Goal: Transaction & Acquisition: Purchase product/service

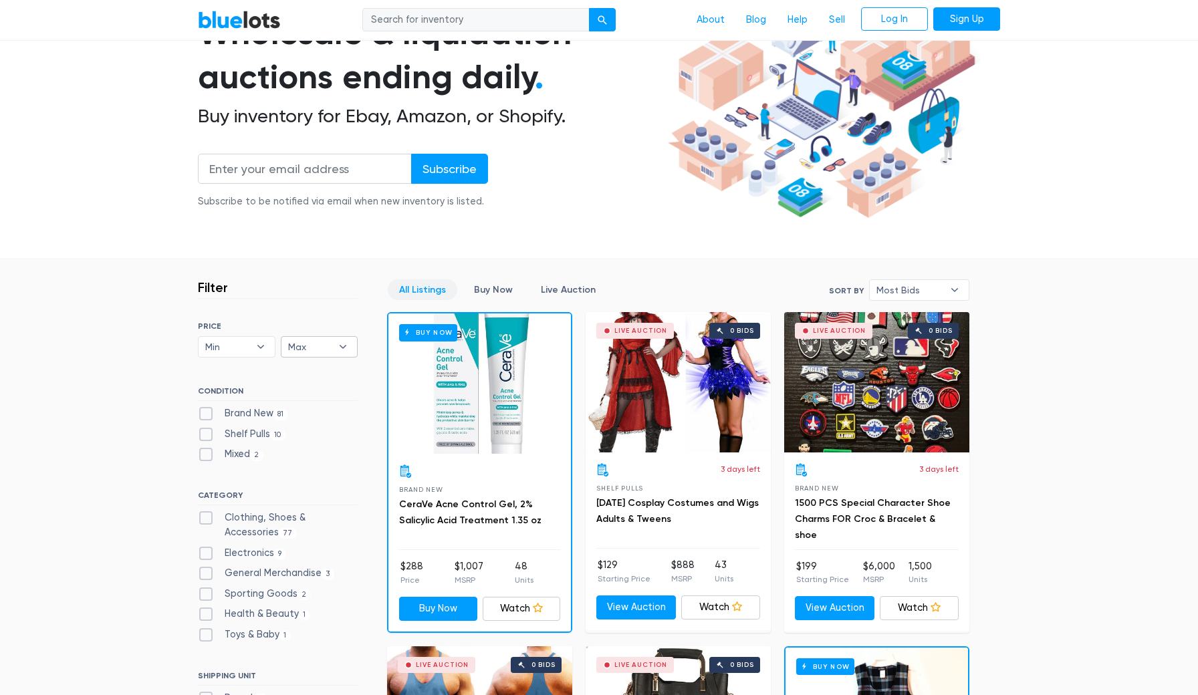
scroll to position [157, 0]
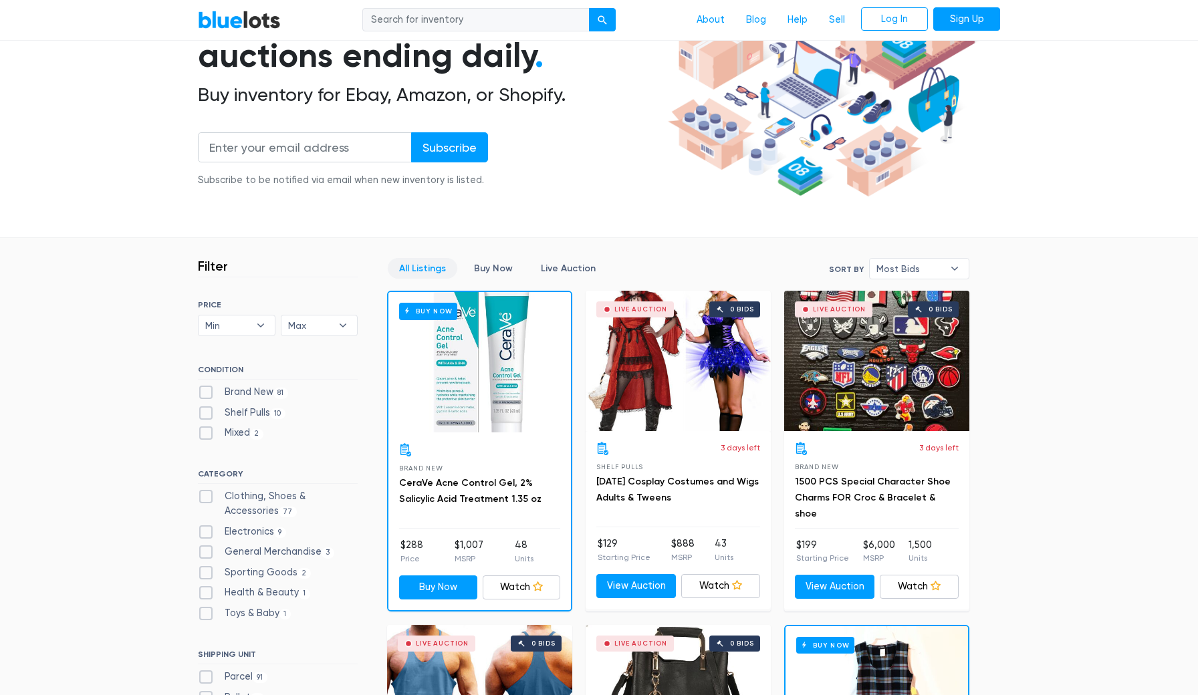
click at [211, 531] on label "Electronics 9" at bounding box center [242, 532] width 88 height 15
click at [207, 531] on input "Electronics 9" at bounding box center [202, 529] width 9 height 9
checkbox input "true"
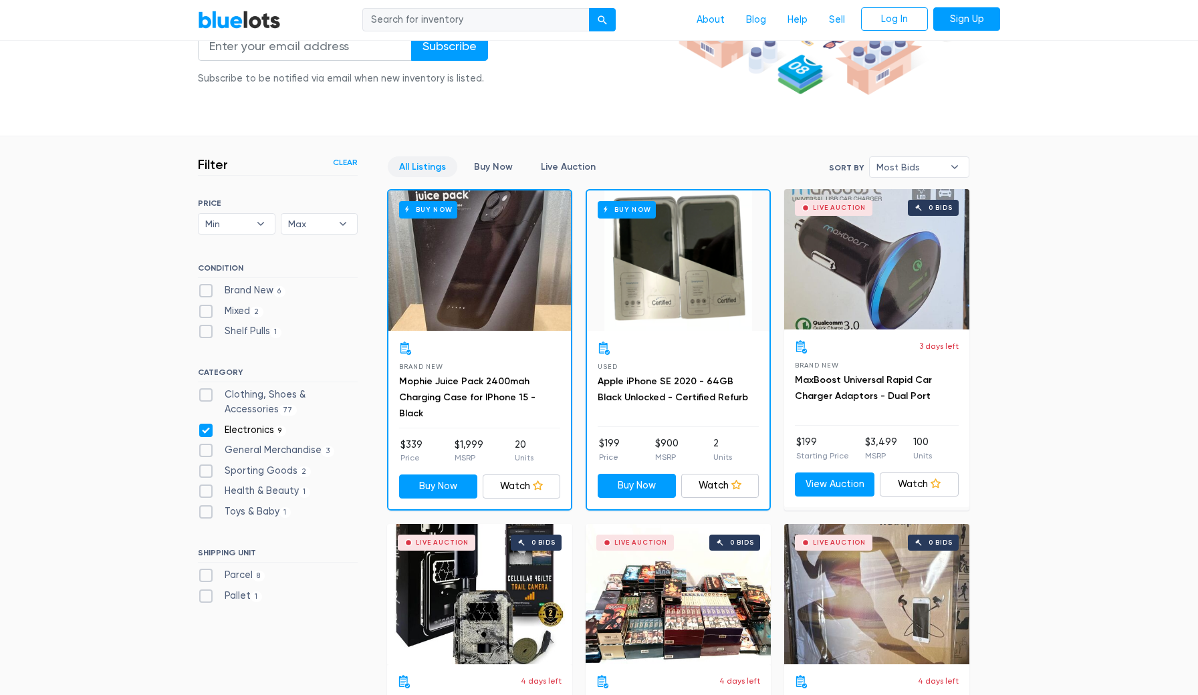
scroll to position [277, 0]
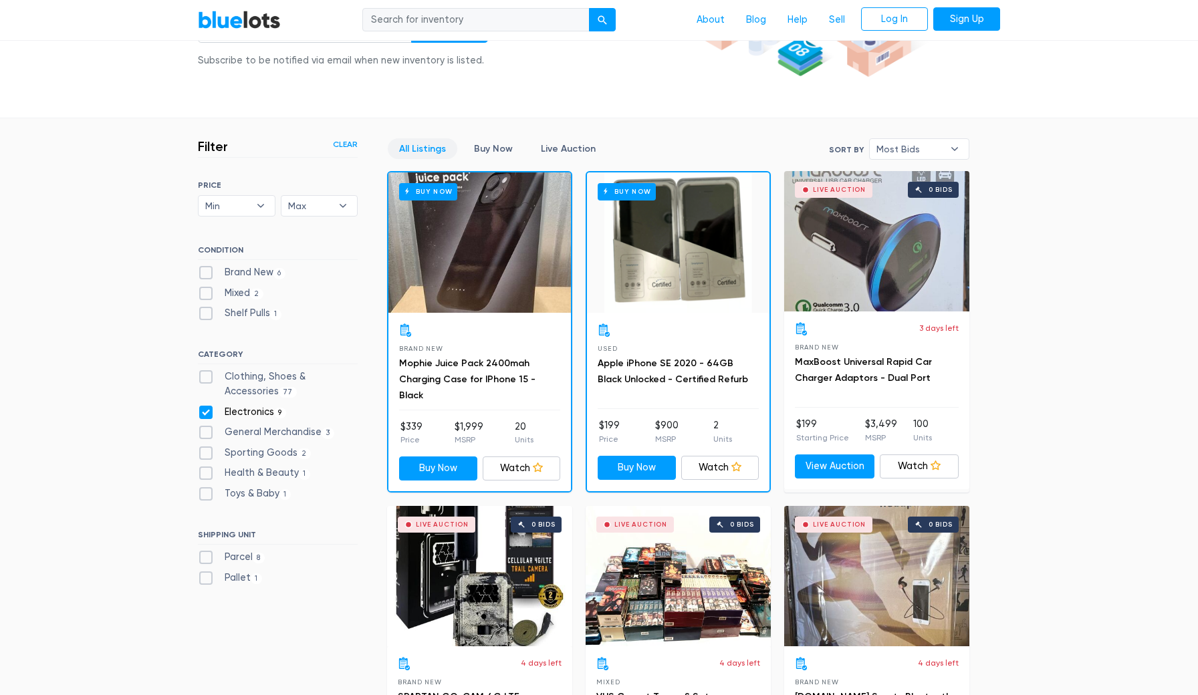
click at [207, 432] on label "General Merchandise 3" at bounding box center [266, 432] width 136 height 15
click at [207, 432] on Merchandise"] "General Merchandise 3" at bounding box center [202, 429] width 9 height 9
checkbox Merchandise"] "true"
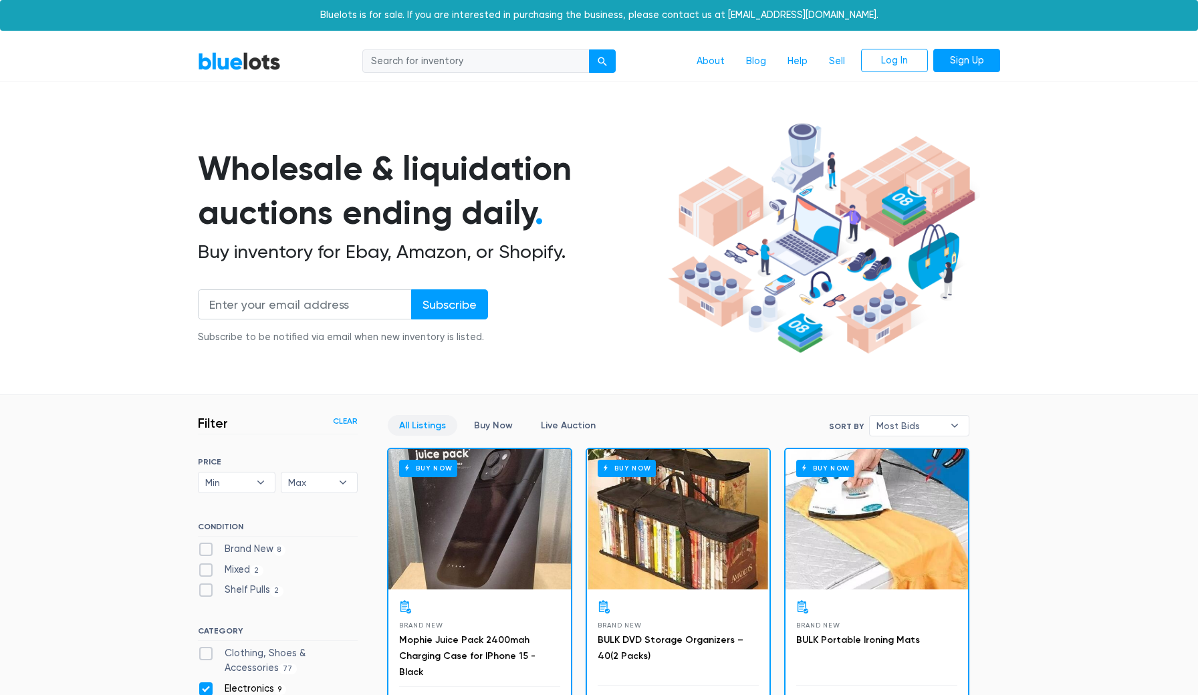
scroll to position [359, 0]
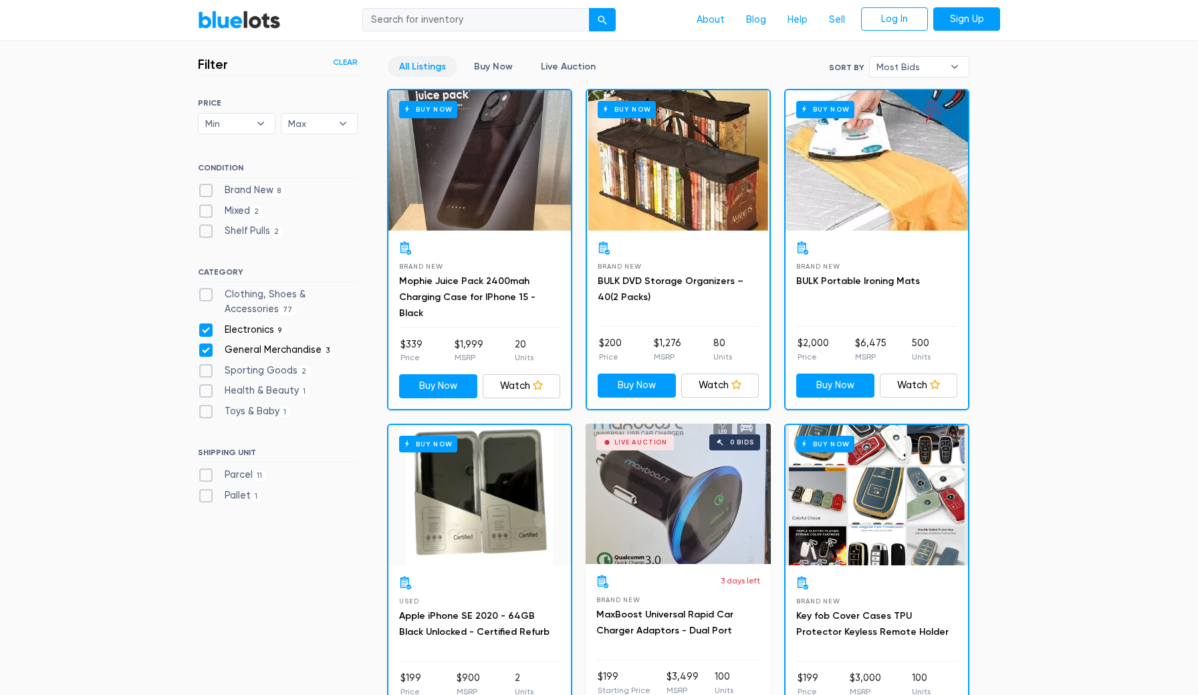
click at [207, 454] on h6 "SHIPPING UNIT" at bounding box center [278, 455] width 160 height 15
click at [208, 371] on label "Sporting Goods 2" at bounding box center [254, 371] width 113 height 15
click at [207, 371] on Goods"] "Sporting Goods 2" at bounding box center [202, 368] width 9 height 9
checkbox Goods"] "true"
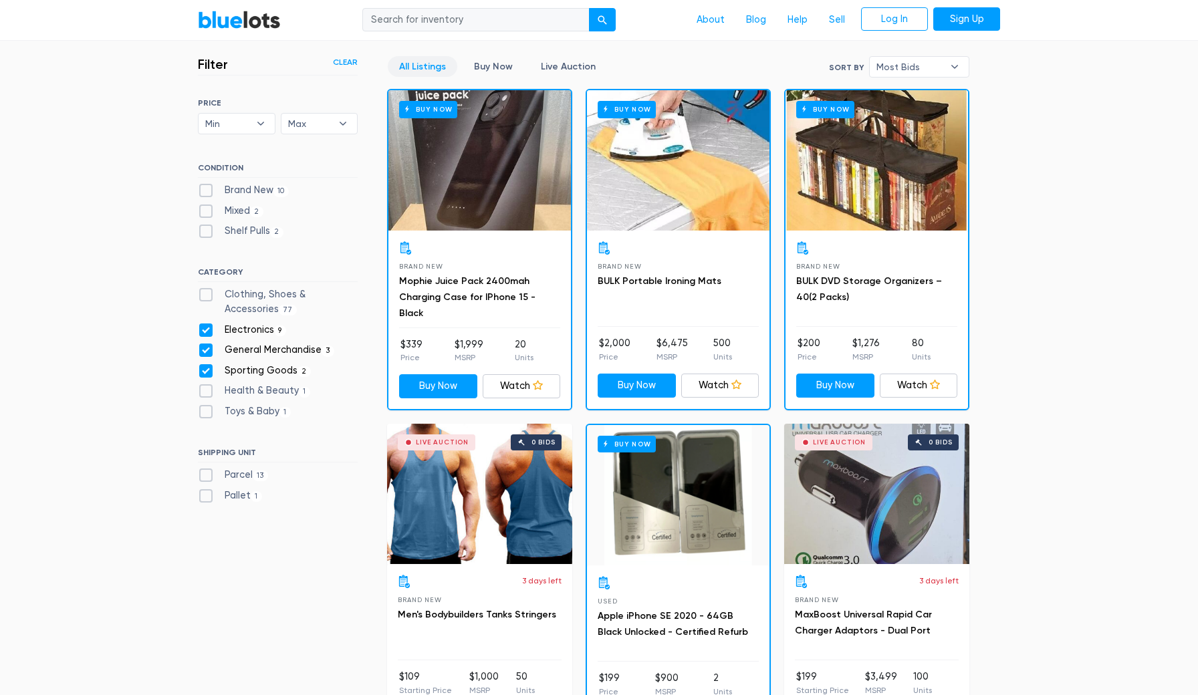
scroll to position [359, 0]
click at [508, 284] on link "Mophie Juice Pack 2400mah Charging Case for IPhone 15 - Black" at bounding box center [467, 296] width 136 height 43
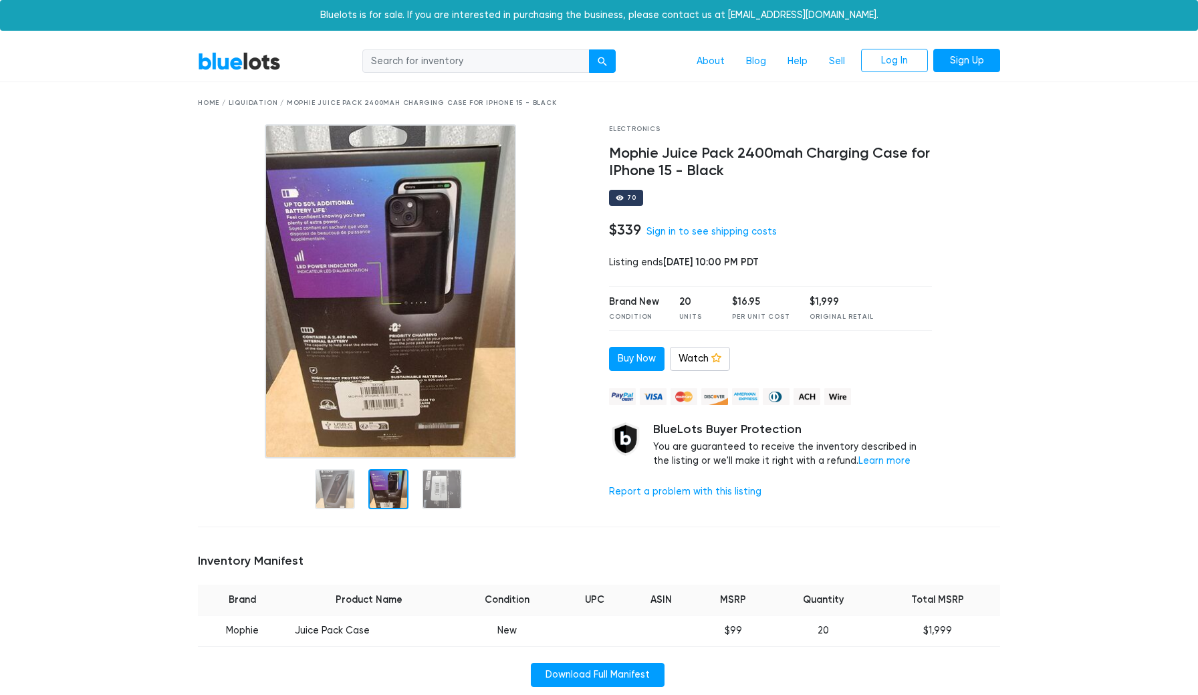
click at [253, 99] on div "Home / Liquidation / Mophie Juice Pack 2400mah Charging Case for IPhone 15 - Bl…" at bounding box center [599, 103] width 802 height 10
click at [245, 72] on div "BlueLots About Blog Help Sell Log In Sign Up" at bounding box center [599, 61] width 822 height 25
click at [245, 68] on link "BlueLots" at bounding box center [239, 60] width 83 height 19
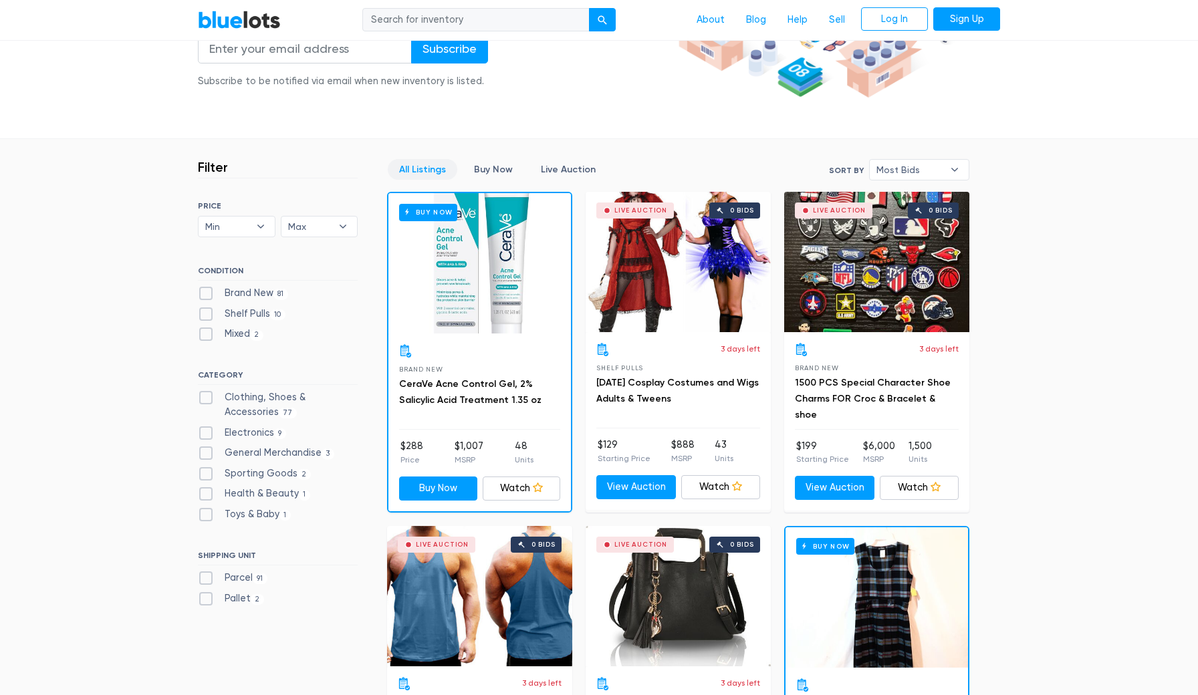
scroll to position [257, 0]
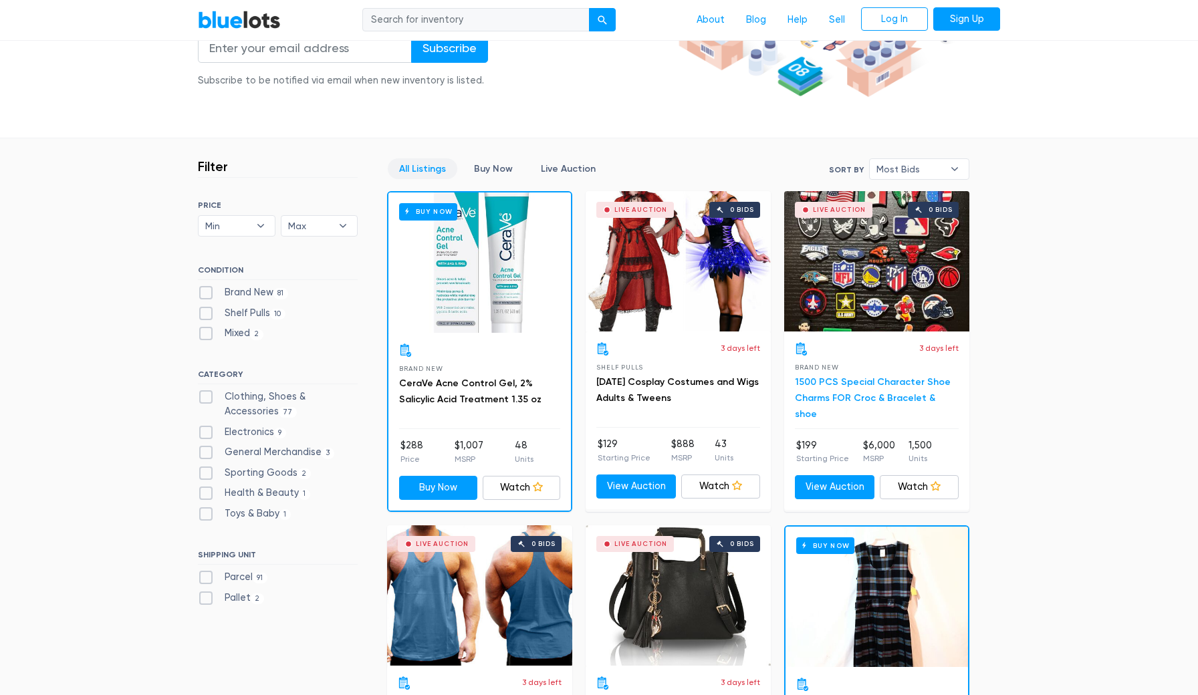
click at [809, 396] on link "1500 PCS Special Character Shoe Charms FOR Croc & Bracelet & shoe" at bounding box center [873, 397] width 156 height 43
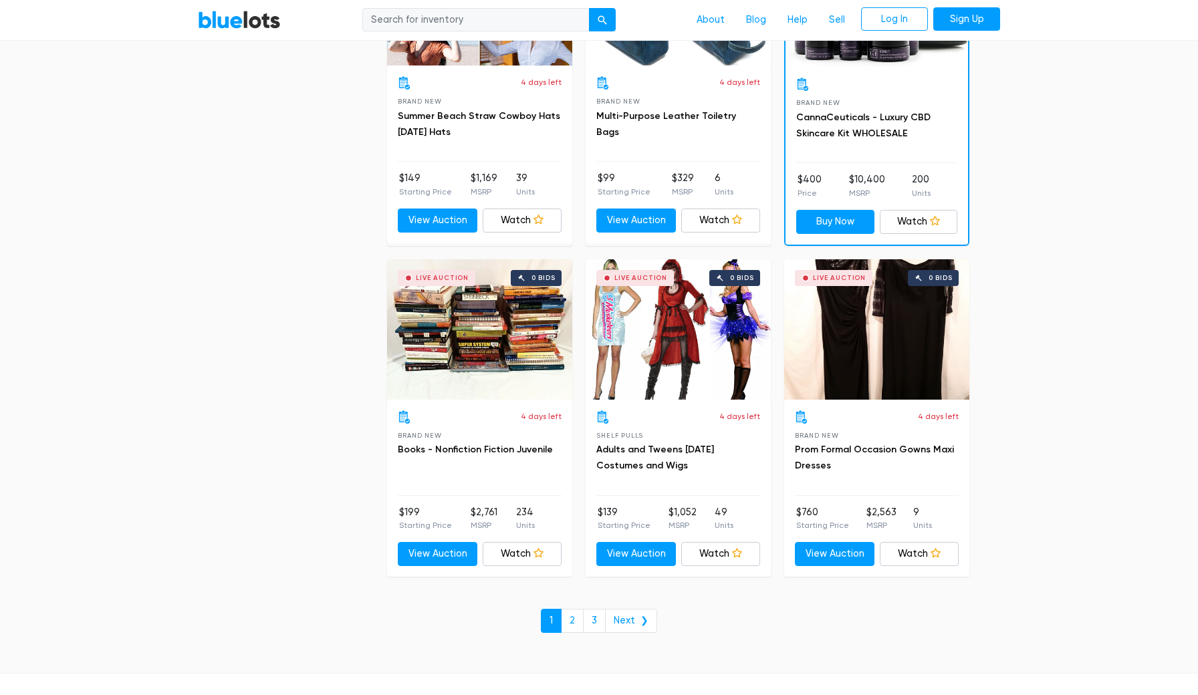
scroll to position [5524, 0]
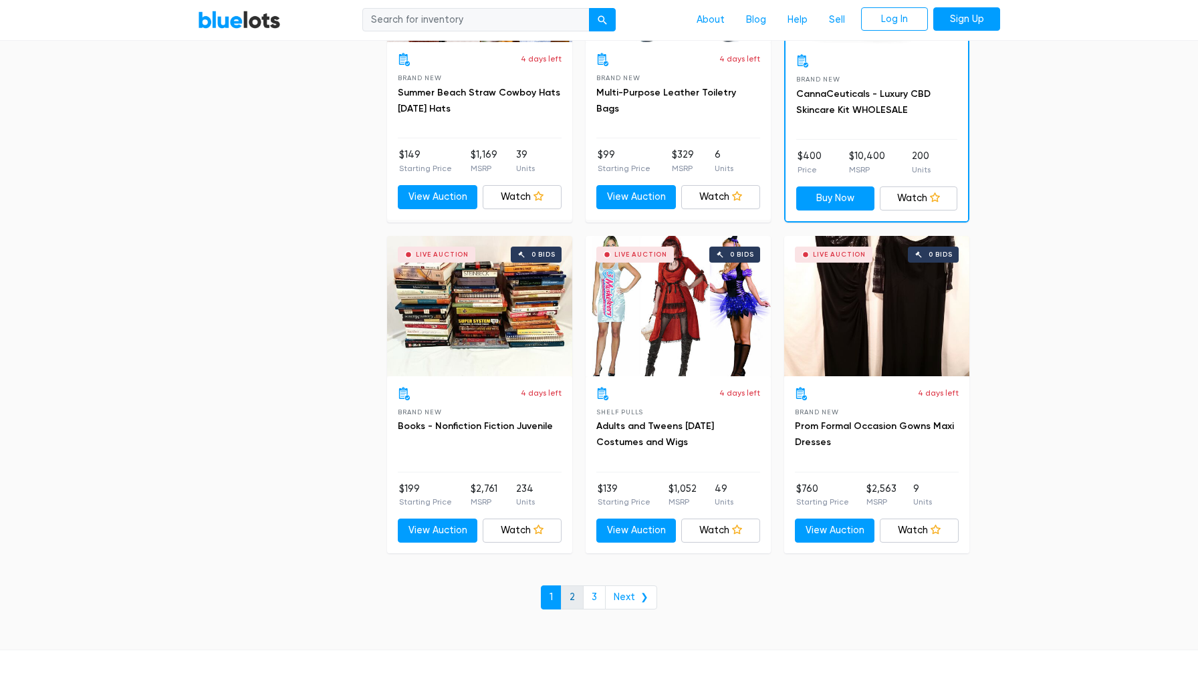
click at [578, 586] on link "2" at bounding box center [572, 598] width 23 height 24
